Goal: Task Accomplishment & Management: Manage account settings

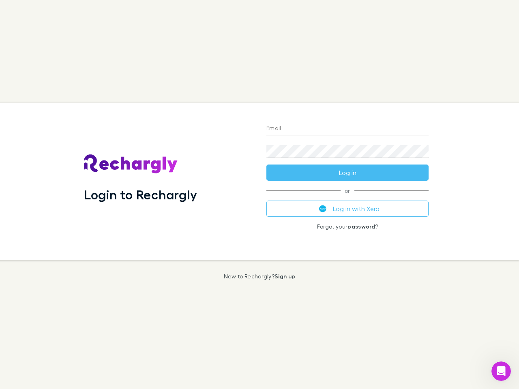
click at [259, 194] on div "Login to Rechargly" at bounding box center [168, 181] width 182 height 157
click at [347, 129] on input "Email" at bounding box center [347, 128] width 162 height 13
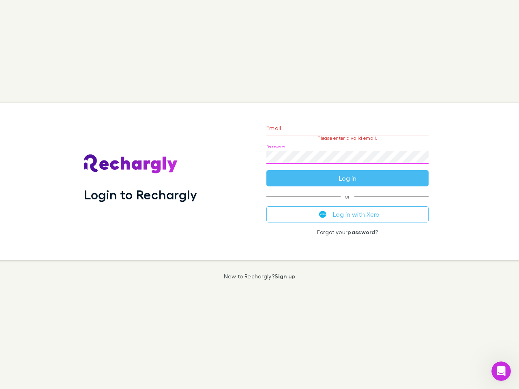
click at [347, 173] on form "Email Please enter a valid email. Password Log in" at bounding box center [347, 151] width 162 height 70
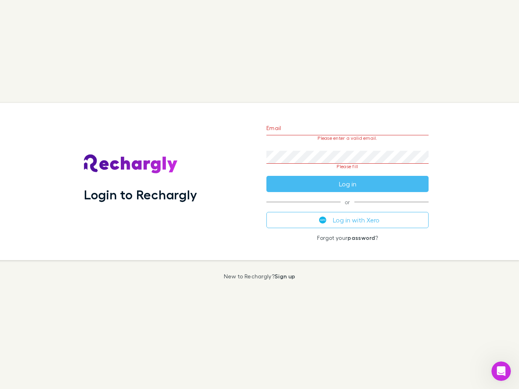
click at [347, 209] on div "Email Please enter a valid email. Password Please fill Log in or Log in with Xe…" at bounding box center [347, 181] width 175 height 157
click at [501, 371] on icon "Open Intercom Messenger" at bounding box center [500, 371] width 13 height 13
